Goal: Task Accomplishment & Management: Use online tool/utility

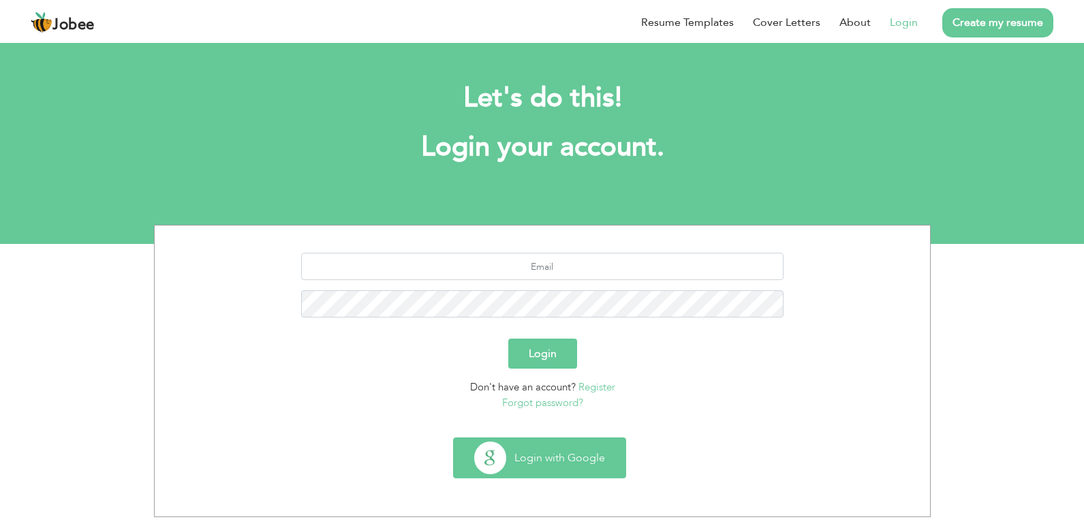
click at [529, 459] on button "Login with Google" at bounding box center [540, 458] width 172 height 40
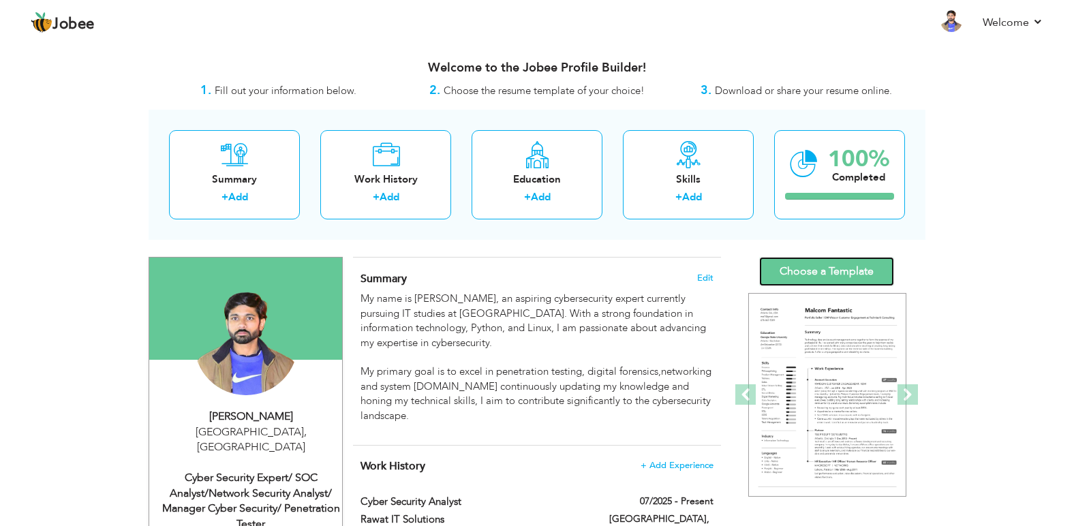
click at [782, 271] on link "Choose a Template" at bounding box center [826, 271] width 135 height 29
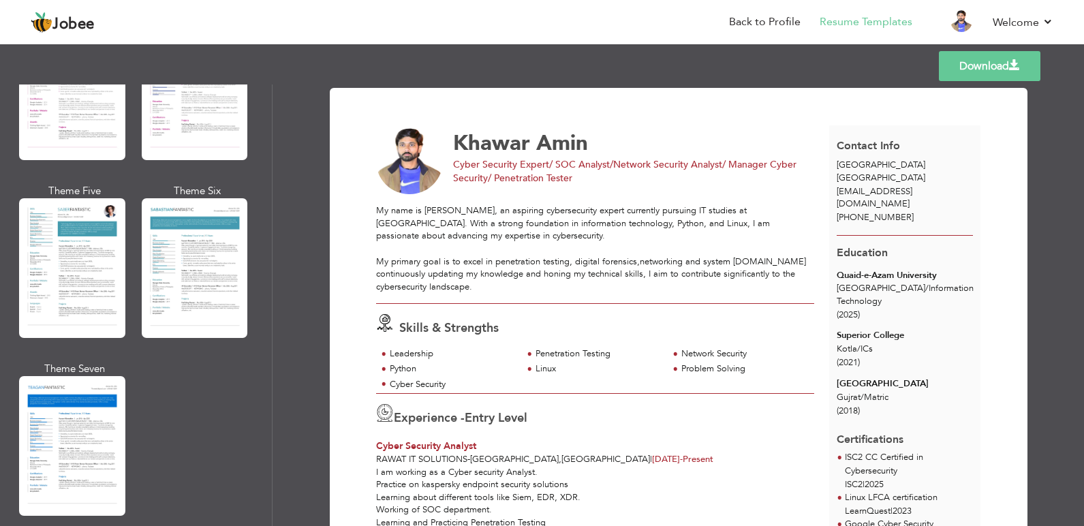
scroll to position [1963, 0]
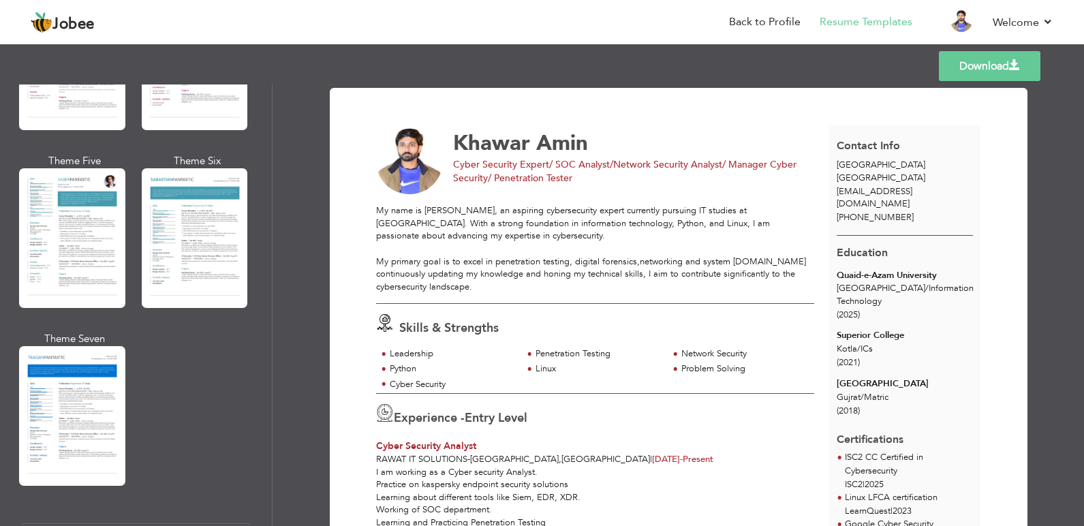
click at [1017, 65] on span at bounding box center [1014, 65] width 11 height 11
